Goal: Information Seeking & Learning: Learn about a topic

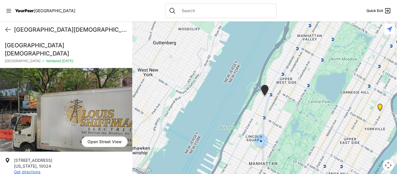
scroll to position [159, 0]
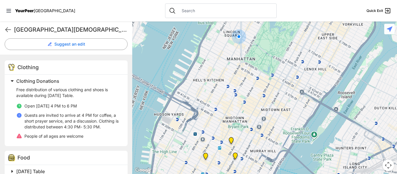
drag, startPoint x: 280, startPoint y: 137, endPoint x: 258, endPoint y: 39, distance: 100.3
click at [258, 39] on div at bounding box center [264, 98] width 265 height 153
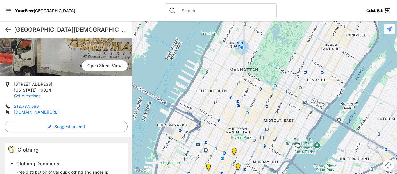
scroll to position [0, 0]
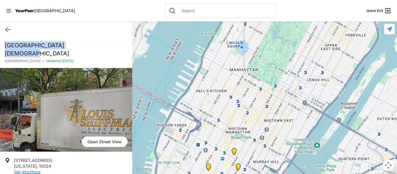
drag, startPoint x: 82, startPoint y: 46, endPoint x: 6, endPoint y: 46, distance: 76.2
click at [6, 46] on h1 "[GEOGRAPHIC_DATA][DEMOGRAPHIC_DATA]" at bounding box center [66, 49] width 123 height 16
copy h1 "[GEOGRAPHIC_DATA][DEMOGRAPHIC_DATA]"
click at [46, 59] on span "Validated" at bounding box center [53, 61] width 15 height 4
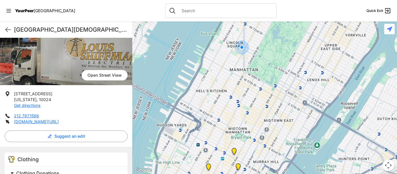
scroll to position [67, 0]
drag, startPoint x: 48, startPoint y: 91, endPoint x: 12, endPoint y: 85, distance: 36.1
click at [12, 91] on li "[STREET_ADDRESS][US_STATE] Get directions" at bounding box center [66, 99] width 123 height 17
copy p "[STREET_ADDRESS][US_STATE]"
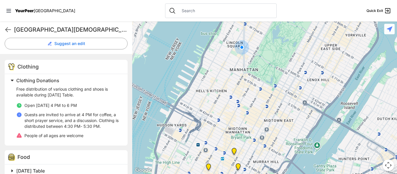
scroll to position [162, 0]
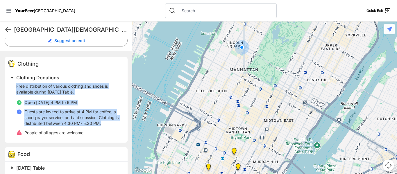
drag, startPoint x: 104, startPoint y: 116, endPoint x: 16, endPoint y: 78, distance: 96.5
click at [16, 78] on div "Clothing Donations Free distribution of various clothing and shoes is available…" at bounding box center [64, 106] width 113 height 65
copy div "Free distribution of various clothing and shoes is available during [DATE] Tabl…"
click at [7, 29] on icon at bounding box center [8, 29] width 7 height 7
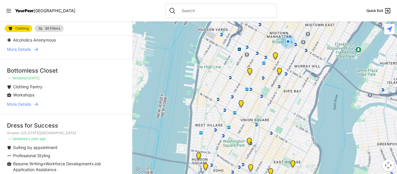
scroll to position [69, 0]
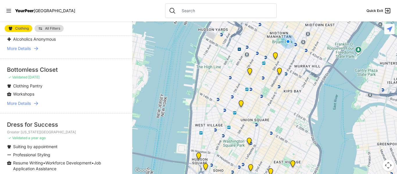
click at [23, 101] on span "More Details" at bounding box center [19, 104] width 24 height 6
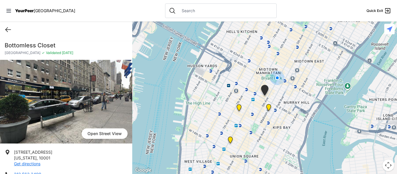
click at [7, 30] on icon at bounding box center [8, 30] width 5 height 4
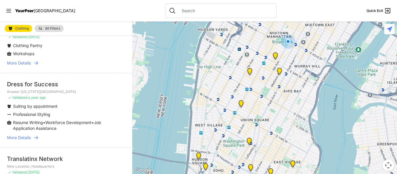
scroll to position [39, 0]
click at [24, 137] on span "More Details" at bounding box center [19, 137] width 24 height 6
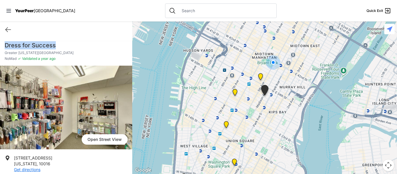
drag, startPoint x: 55, startPoint y: 47, endPoint x: 5, endPoint y: 46, distance: 49.5
click at [5, 46] on h1 "Dress for Success" at bounding box center [66, 45] width 123 height 8
copy h1 "Dress for Success"
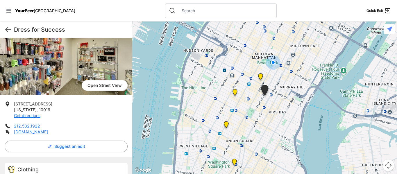
scroll to position [54, 0]
drag, startPoint x: 65, startPoint y: 134, endPoint x: 14, endPoint y: 104, distance: 58.6
click at [14, 104] on ul "[STREET_ADDRESS][US_STATE] Get directions 212.532.1922 [DOMAIN_NAME]" at bounding box center [66, 118] width 123 height 34
copy ul "[STREET_ADDRESS][US_STATE] Get directions 212.532.1922 [DOMAIN_NAME]"
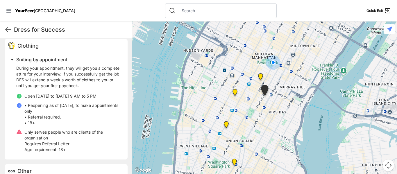
scroll to position [179, 0]
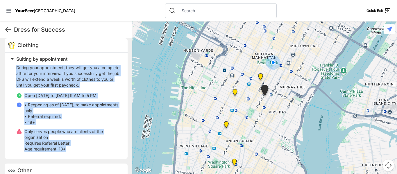
drag, startPoint x: 65, startPoint y: 155, endPoint x: 15, endPoint y: 67, distance: 101.0
click at [15, 67] on div "Suiting by appointment During your appointment, they will get you a complete at…" at bounding box center [64, 105] width 113 height 100
copy div "During your appointment, they will get you a complete attire for your interview…"
click at [8, 30] on icon at bounding box center [8, 29] width 7 height 7
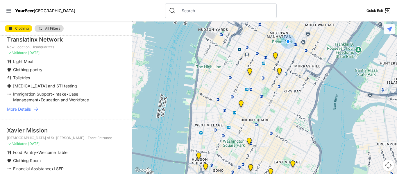
scroll to position [160, 0]
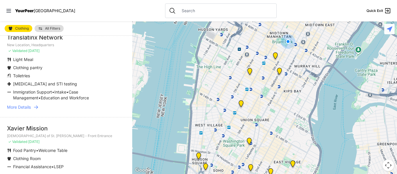
click at [19, 109] on span "More Details" at bounding box center [19, 107] width 24 height 6
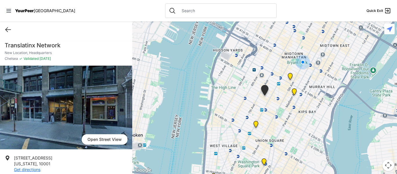
click at [7, 28] on icon at bounding box center [8, 30] width 5 height 4
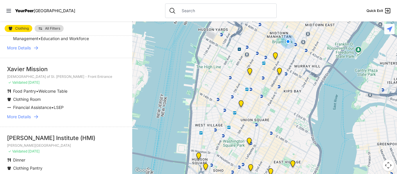
scroll to position [219, 0]
click at [20, 116] on span "More Details" at bounding box center [19, 117] width 24 height 6
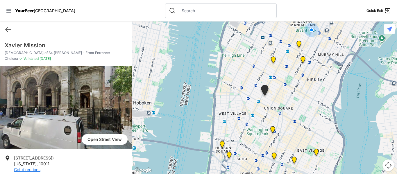
drag, startPoint x: 45, startPoint y: 45, endPoint x: 48, endPoint y: 38, distance: 7.2
click at [16, 58] on div "[DEMOGRAPHIC_DATA] of St. [PERSON_NAME] - Front Entrance Chelsea ✓ Validated [D…" at bounding box center [66, 53] width 132 height 24
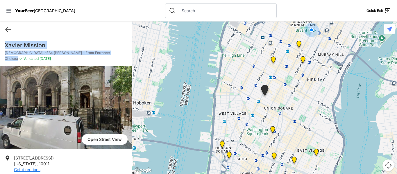
drag, startPoint x: 19, startPoint y: 58, endPoint x: 3, endPoint y: 45, distance: 21.0
click at [3, 45] on div "[DEMOGRAPHIC_DATA] of St. [PERSON_NAME] - Front Entrance Chelsea ✓ Validated [D…" at bounding box center [66, 53] width 132 height 24
copy div "[DEMOGRAPHIC_DATA] of St. [PERSON_NAME] - Front Entrance Chelsea"
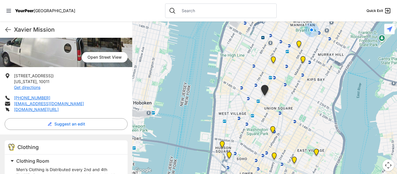
scroll to position [84, 0]
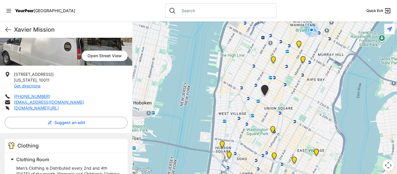
drag, startPoint x: 71, startPoint y: 111, endPoint x: 15, endPoint y: 75, distance: 67.1
click at [15, 75] on ul "[STREET_ADDRESS][US_STATE] Get directions [PHONE_NUMBER] [EMAIL_ADDRESS][DOMAIN…" at bounding box center [66, 92] width 123 height 40
copy ul "[STREET_ADDRESS][US_STATE] Get directions [PHONE_NUMBER] [EMAIL_ADDRESS][DOMAIN…"
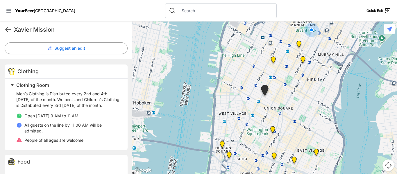
scroll to position [161, 0]
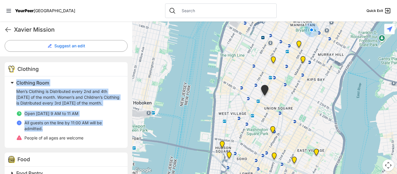
drag, startPoint x: 43, startPoint y: 134, endPoint x: 17, endPoint y: 82, distance: 58.2
click at [17, 82] on div "Clothing Room Men’s Clothing is Distributed every 2nd and 4th [DATE] of the mon…" at bounding box center [64, 111] width 113 height 65
copy div "Clothing Room Men’s Clothing is Distributed every 2nd and 4th [DATE] of the mon…"
click at [7, 29] on icon at bounding box center [8, 30] width 5 height 4
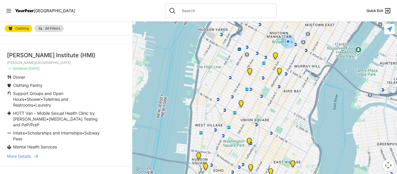
scroll to position [303, 0]
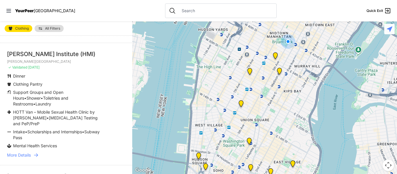
click at [22, 152] on span "More Details" at bounding box center [19, 155] width 24 height 6
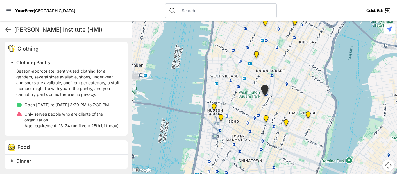
scroll to position [175, 0]
drag, startPoint x: 95, startPoint y: 31, endPoint x: 14, endPoint y: 30, distance: 80.9
click at [14, 30] on h1 "[PERSON_NAME] Institute (HMI)" at bounding box center [71, 30] width 114 height 8
copy h1 "[PERSON_NAME] Institute (HMI)"
drag, startPoint x: 43, startPoint y: 131, endPoint x: 45, endPoint y: 135, distance: 4.4
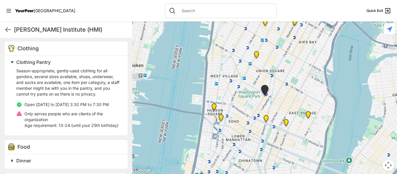
click at [45, 131] on div "Season-appropriate, gently-used clothing for all genders, several sizes availab…" at bounding box center [68, 98] width 104 height 65
click at [9, 31] on icon at bounding box center [8, 29] width 7 height 7
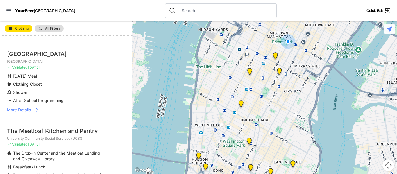
scroll to position [426, 0]
click at [24, 107] on span "More Details" at bounding box center [19, 110] width 24 height 6
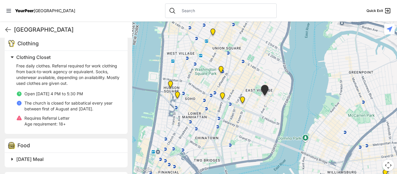
scroll to position [187, 0]
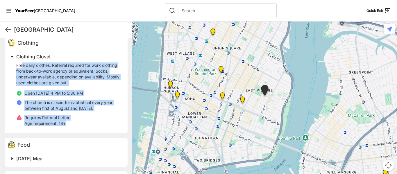
drag, startPoint x: 67, startPoint y: 124, endPoint x: 23, endPoint y: 67, distance: 72.4
click at [23, 67] on div "Free daily clothes. Referral required for work clothing from back-to-work agenc…" at bounding box center [68, 95] width 104 height 64
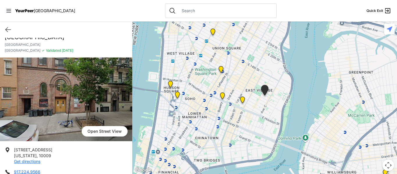
scroll to position [0, 0]
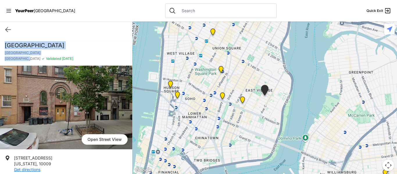
drag, startPoint x: 24, startPoint y: 59, endPoint x: 6, endPoint y: 45, distance: 23.0
click at [6, 45] on div "[GEOGRAPHIC_DATA] [GEOGRAPHIC_DATA] ✓ Validated [DATE]" at bounding box center [66, 53] width 132 height 24
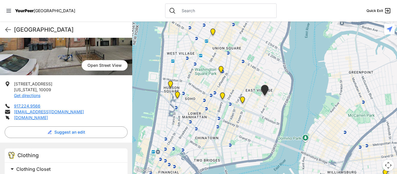
scroll to position [82, 0]
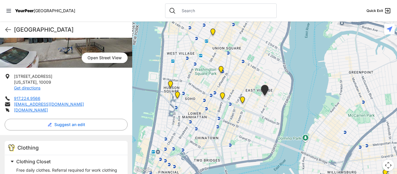
drag, startPoint x: 50, startPoint y: 111, endPoint x: 14, endPoint y: 76, distance: 50.6
click at [14, 76] on ul "[STREET_ADDRESS][US_STATE] Get directions 917.224.9566 [EMAIL_ADDRESS][DOMAIN_N…" at bounding box center [66, 94] width 123 height 40
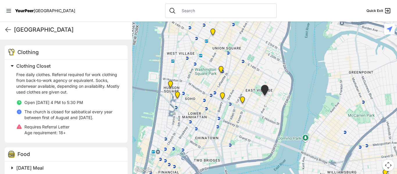
scroll to position [178, 0]
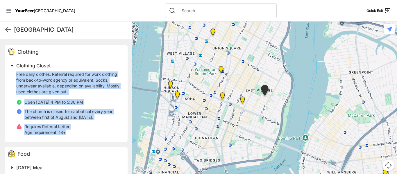
drag, startPoint x: 66, startPoint y: 132, endPoint x: 15, endPoint y: 74, distance: 77.7
click at [15, 74] on div "Clothing Closet Free daily clothes. Referral required for work clothing from ba…" at bounding box center [64, 100] width 113 height 76
click at [10, 29] on icon at bounding box center [8, 30] width 5 height 4
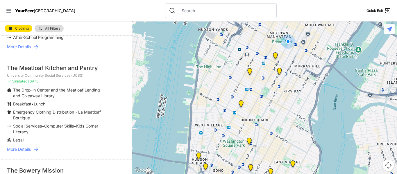
scroll to position [489, 0]
click at [27, 146] on span "More Details" at bounding box center [19, 149] width 24 height 6
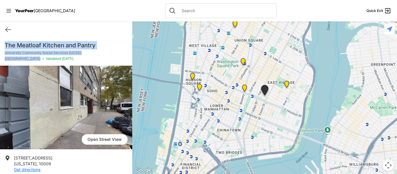
drag, startPoint x: 25, startPoint y: 59, endPoint x: 5, endPoint y: 43, distance: 25.3
click at [5, 43] on div "The Meatloaf Kitchen and Pantry University Community Social Services ([GEOGRAPH…" at bounding box center [66, 53] width 132 height 24
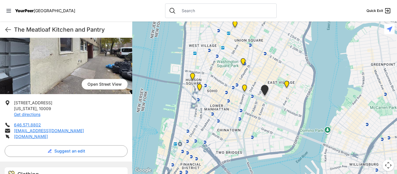
scroll to position [58, 0]
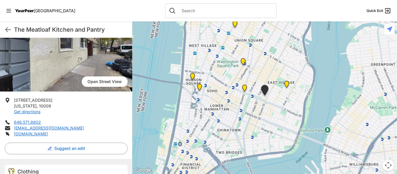
drag, startPoint x: 53, startPoint y: 135, endPoint x: 15, endPoint y: 99, distance: 52.7
click at [15, 99] on ul "[STREET_ADDRESS][US_STATE] Get directions 646.571.8802 [EMAIL_ADDRESS][DOMAIN_N…" at bounding box center [66, 117] width 123 height 40
click at [56, 136] on li "[DOMAIN_NAME]" at bounding box center [66, 134] width 123 height 6
drag, startPoint x: 56, startPoint y: 136, endPoint x: 13, endPoint y: 99, distance: 57.2
click at [13, 99] on ul "[STREET_ADDRESS][US_STATE] Get directions 646.571.8802 [EMAIL_ADDRESS][DOMAIN_N…" at bounding box center [66, 117] width 123 height 40
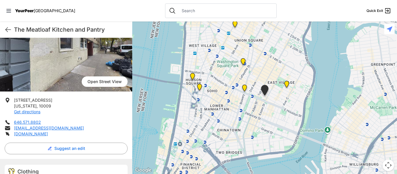
click at [20, 102] on span "[STREET_ADDRESS]" at bounding box center [33, 100] width 38 height 5
drag, startPoint x: 56, startPoint y: 135, endPoint x: 14, endPoint y: 101, distance: 55.0
click at [14, 101] on ul "[STREET_ADDRESS][US_STATE] Get directions 646.571.8802 [EMAIL_ADDRESS][DOMAIN_N…" at bounding box center [66, 117] width 123 height 40
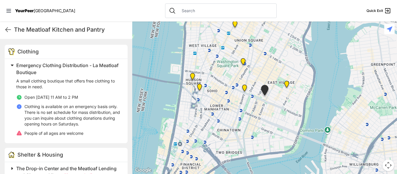
scroll to position [180, 0]
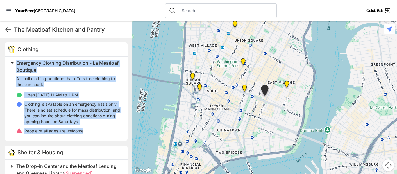
drag, startPoint x: 87, startPoint y: 132, endPoint x: 16, endPoint y: 63, distance: 99.8
click at [16, 63] on div "Emergency Clothing Distribution - La Meatloaf Boutique A small clothing boutiqu…" at bounding box center [66, 99] width 123 height 84
click at [8, 29] on icon at bounding box center [8, 29] width 7 height 7
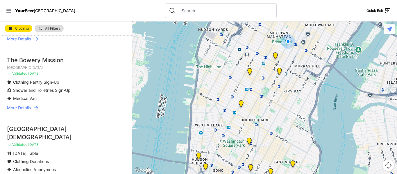
scroll to position [600, 0]
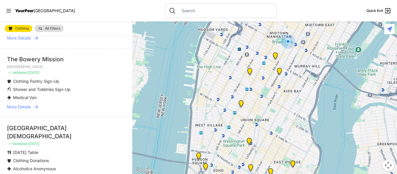
click at [26, 104] on span "More Details" at bounding box center [19, 107] width 24 height 6
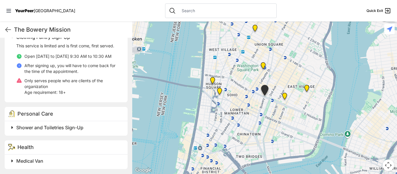
scroll to position [207, 0]
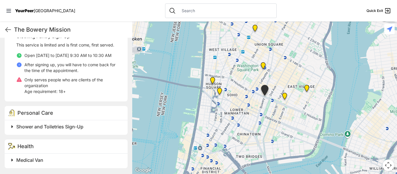
click at [12, 127] on span at bounding box center [85, 127] width 154 height 8
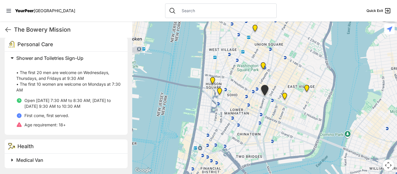
scroll to position [276, 0]
click at [8, 31] on icon at bounding box center [8, 29] width 7 height 7
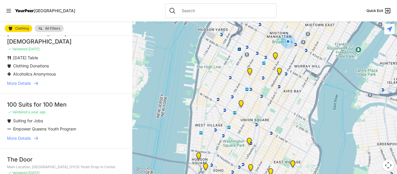
scroll to position [696, 0]
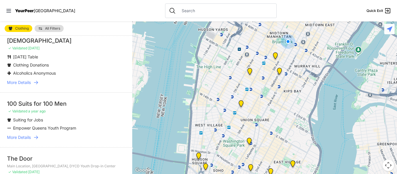
click at [25, 135] on span "More Details" at bounding box center [19, 138] width 24 height 6
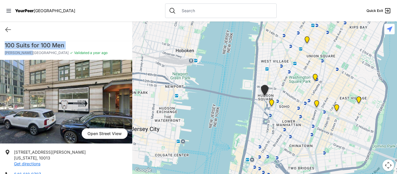
drag, startPoint x: 30, startPoint y: 53, endPoint x: 3, endPoint y: 43, distance: 28.4
click at [3, 43] on div "100 Suits for [STREET_ADDRESS][PERSON_NAME] ✓ Validated a year ago" at bounding box center [66, 50] width 132 height 19
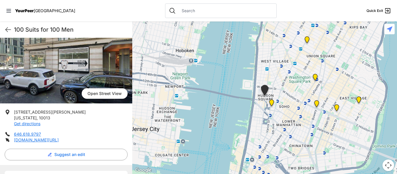
scroll to position [41, 0]
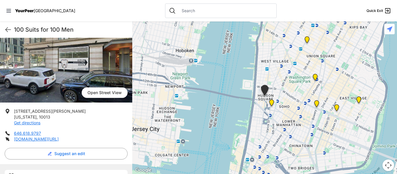
drag, startPoint x: 75, startPoint y: 140, endPoint x: 13, endPoint y: 110, distance: 69.0
click at [13, 110] on ul "[STREET_ADDRESS][PERSON_NAME][US_STATE] Get directions 646.618.9797 [DOMAIN_NAM…" at bounding box center [66, 126] width 123 height 34
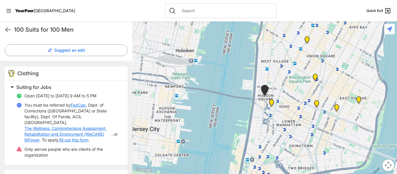
scroll to position [146, 0]
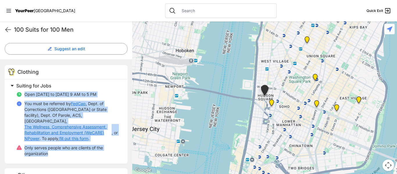
drag, startPoint x: 49, startPoint y: 148, endPoint x: 24, endPoint y: 91, distance: 62.3
click at [24, 91] on div "Open [DATE] to [DATE] 9 AM to 5 PM You must be referred by FedCap , Dept. of Co…" at bounding box center [68, 124] width 104 height 70
click at [9, 30] on icon at bounding box center [8, 29] width 7 height 7
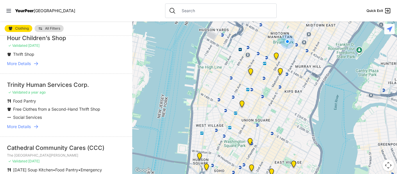
scroll to position [1025, 0]
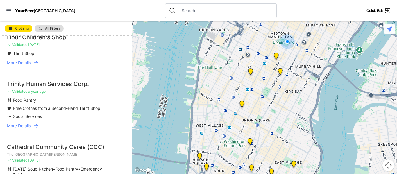
click at [26, 123] on span "More Details" at bounding box center [19, 126] width 24 height 6
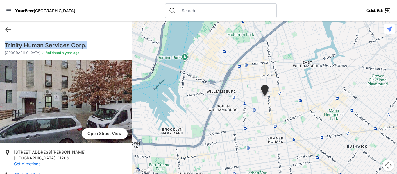
drag, startPoint x: 87, startPoint y: 46, endPoint x: 36, endPoint y: 31, distance: 52.5
click at [36, 31] on div "Quick Exit Trinity Human Services Corp. East Williamsburg ✓ Validated a year ag…" at bounding box center [66, 98] width 132 height 153
drag, startPoint x: 35, startPoint y: 53, endPoint x: 5, endPoint y: 45, distance: 31.4
click at [5, 45] on div "Trinity Human Services Corp. East Williamsburg ✓ Validated a year ago" at bounding box center [66, 50] width 132 height 19
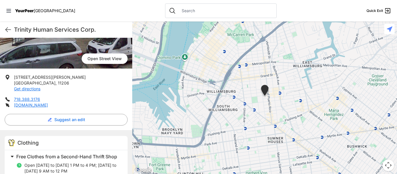
scroll to position [74, 0]
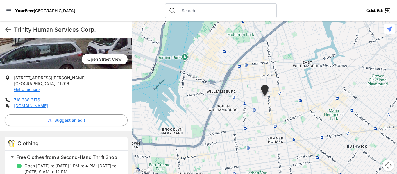
drag, startPoint x: 63, startPoint y: 108, endPoint x: 13, endPoint y: 76, distance: 59.6
click at [13, 76] on ul "[STREET_ADDRESS][PERSON_NAME] Get directions 718.388.3176 [DOMAIN_NAME]" at bounding box center [66, 92] width 123 height 34
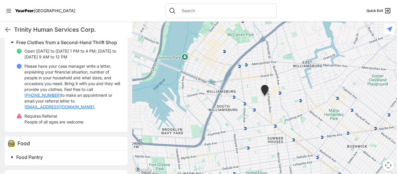
scroll to position [190, 0]
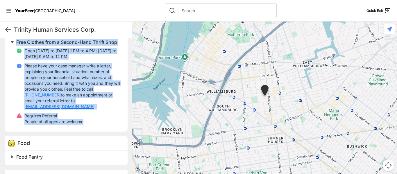
drag, startPoint x: 85, startPoint y: 130, endPoint x: 15, endPoint y: 42, distance: 112.1
click at [15, 42] on div "Free Clothes from a Second-Hand Thrift Shop Open [DATE] to [DATE] 1 PM to 4 PM;…" at bounding box center [66, 84] width 123 height 96
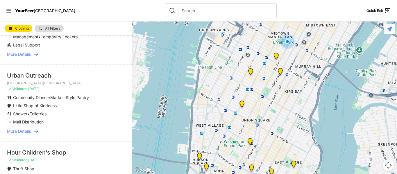
scroll to position [910, 0]
click at [26, 128] on span "More Details" at bounding box center [19, 131] width 24 height 6
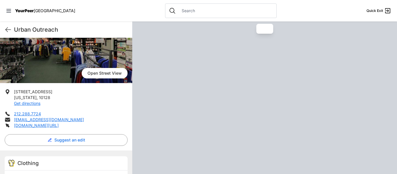
scroll to position [68, 0]
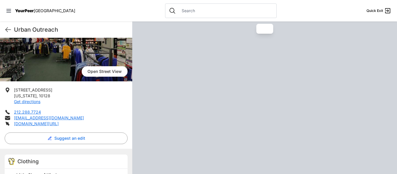
drag, startPoint x: 56, startPoint y: 125, endPoint x: 14, endPoint y: 90, distance: 55.4
click at [14, 90] on ul "[STREET_ADDRESS][US_STATE] Get directions 212.288.7724 [EMAIL_ADDRESS][DOMAIN_N…" at bounding box center [66, 107] width 123 height 40
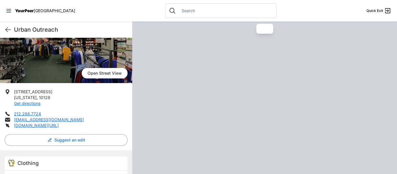
scroll to position [0, 0]
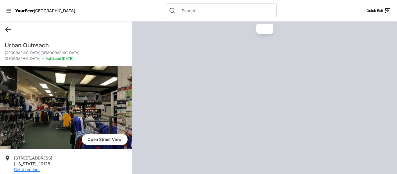
click at [7, 29] on icon at bounding box center [8, 29] width 7 height 7
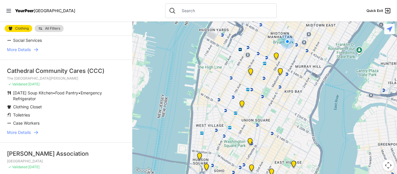
scroll to position [1101, 0]
click at [22, 130] on span "More Details" at bounding box center [19, 133] width 24 height 6
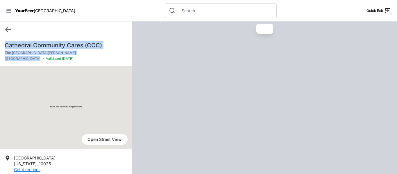
drag, startPoint x: 40, startPoint y: 59, endPoint x: 4, endPoint y: 45, distance: 38.2
click at [4, 45] on div "Cathedral Community Cares (CCC) The [GEOGRAPHIC_DATA][PERSON_NAME] ✓ Validated …" at bounding box center [66, 53] width 132 height 24
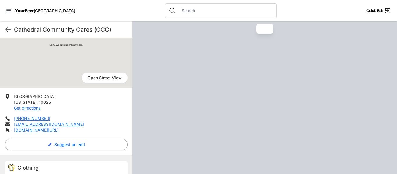
scroll to position [66, 0]
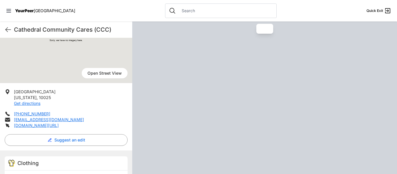
drag, startPoint x: 89, startPoint y: 127, endPoint x: 12, endPoint y: 92, distance: 83.9
click at [12, 92] on ul "[STREET_ADDRESS][US_STATE] Get directions [PHONE_NUMBER] [EMAIL_ADDRESS][DOMAIN…" at bounding box center [66, 109] width 123 height 40
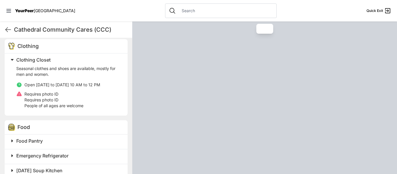
scroll to position [184, 0]
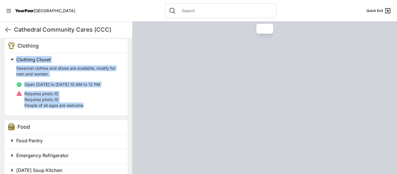
drag, startPoint x: 85, startPoint y: 106, endPoint x: 16, endPoint y: 59, distance: 82.9
click at [16, 59] on div "Clothing Closet Seasonal clothes and shoes are available, mostly for men and wo…" at bounding box center [64, 83] width 113 height 55
click at [8, 31] on icon at bounding box center [8, 29] width 7 height 7
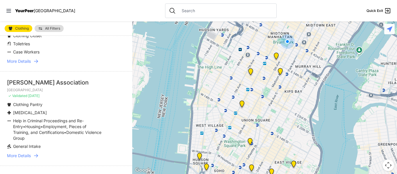
scroll to position [1174, 0]
click at [26, 152] on span "More Details" at bounding box center [19, 155] width 24 height 6
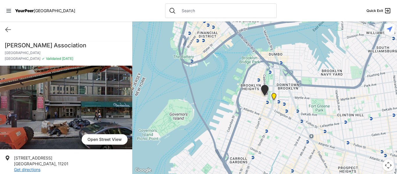
drag, startPoint x: 33, startPoint y: 58, endPoint x: 15, endPoint y: 54, distance: 19.1
click at [15, 54] on div "Brooklyn [GEOGRAPHIC_DATA] ✓ Validated [DATE]" at bounding box center [66, 56] width 123 height 10
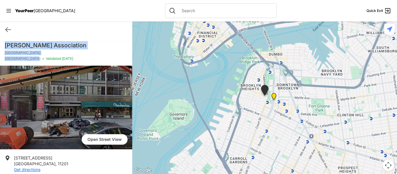
drag, startPoint x: 32, startPoint y: 59, endPoint x: 5, endPoint y: 45, distance: 31.0
click at [5, 45] on div "[PERSON_NAME] Association [GEOGRAPHIC_DATA] [GEOGRAPHIC_DATA] ✓ Validated [DATE]" at bounding box center [66, 53] width 132 height 24
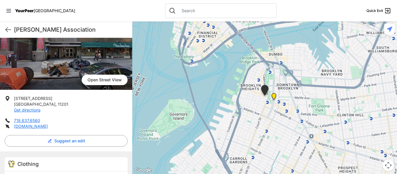
scroll to position [64, 0]
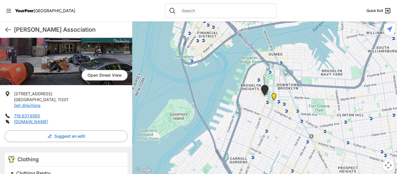
drag, startPoint x: 56, startPoint y: 123, endPoint x: 14, endPoint y: 93, distance: 50.9
click at [14, 93] on ul "[STREET_ADDRESS] Get directions 718.637.6560 [DOMAIN_NAME]" at bounding box center [66, 108] width 123 height 34
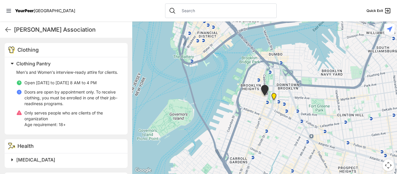
scroll to position [178, 0]
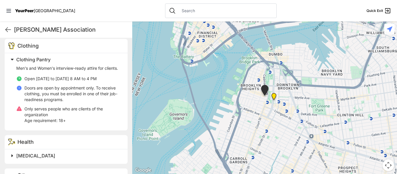
click at [64, 124] on p "Age requirement: 18+" at bounding box center [72, 121] width 96 height 6
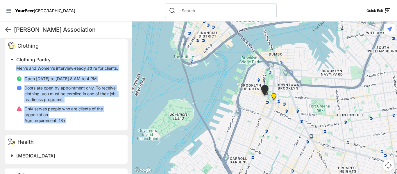
drag, startPoint x: 66, startPoint y: 126, endPoint x: 16, endPoint y: 68, distance: 76.5
click at [16, 68] on div "Clothing Pantry Men's and Women's interview-ready attire for clients. Open [DAT…" at bounding box center [64, 91] width 113 height 70
click at [7, 30] on icon at bounding box center [8, 30] width 5 height 4
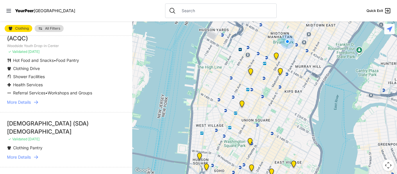
scroll to position [1402, 0]
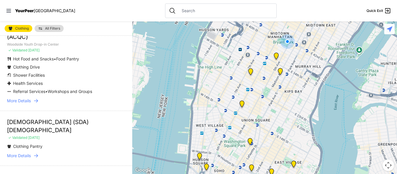
click at [17, 153] on span "More Details" at bounding box center [19, 156] width 24 height 6
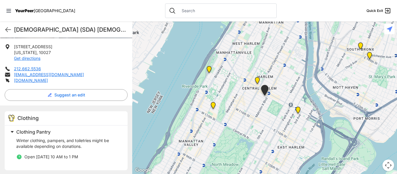
scroll to position [116, 0]
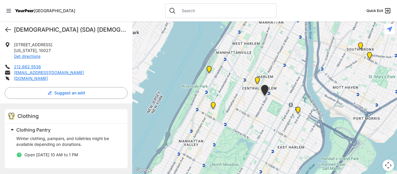
click at [7, 29] on icon at bounding box center [8, 29] width 7 height 7
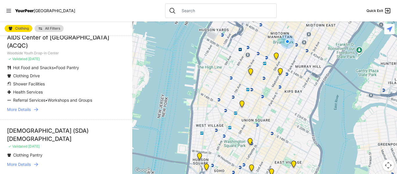
scroll to position [1392, 0]
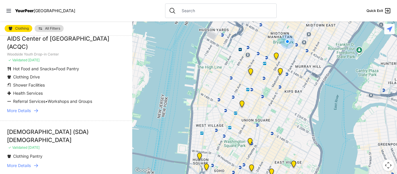
click at [25, 163] on span "More Details" at bounding box center [19, 166] width 24 height 6
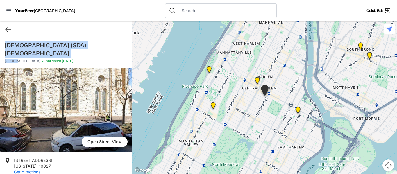
drag, startPoint x: 16, startPoint y: 61, endPoint x: 5, endPoint y: 45, distance: 19.3
click at [5, 45] on div "[DEMOGRAPHIC_DATA] (SDA) [DEMOGRAPHIC_DATA] Harlem ✓ Validated [DATE]" at bounding box center [66, 54] width 132 height 27
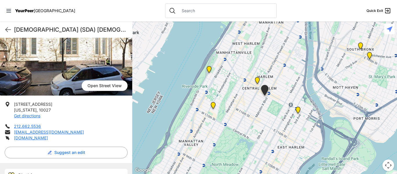
scroll to position [58, 0]
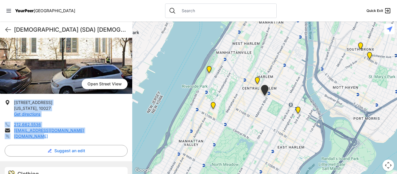
drag, startPoint x: 39, startPoint y: 139, endPoint x: 14, endPoint y: 102, distance: 44.8
click at [14, 102] on ul "[STREET_ADDRESS][US_STATE] Get directions 212.662.5536 [EMAIL_ADDRESS][DOMAIN_N…" at bounding box center [66, 120] width 123 height 40
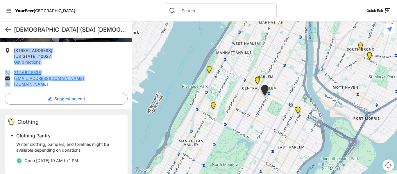
scroll to position [116, 0]
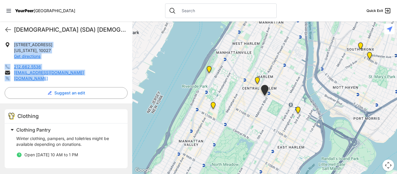
drag, startPoint x: 80, startPoint y: 156, endPoint x: 18, endPoint y: 127, distance: 68.6
click at [18, 127] on div "Clothing Pantry Winter clothing, pampers, and toiletries might be available dep…" at bounding box center [64, 145] width 113 height 38
click at [78, 155] on span "Open [DATE] 10 AM to 1 PM" at bounding box center [51, 154] width 54 height 5
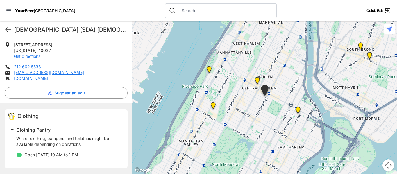
click at [78, 155] on span "Open [DATE] 10 AM to 1 PM" at bounding box center [51, 154] width 54 height 5
drag, startPoint x: 80, startPoint y: 155, endPoint x: 15, endPoint y: 138, distance: 67.8
click at [15, 138] on div "Clothing Pantry Winter clothing, pampers, and toiletries might be available dep…" at bounding box center [64, 145] width 113 height 38
